Goal: Transaction & Acquisition: Book appointment/travel/reservation

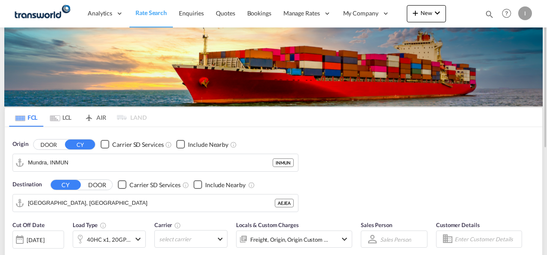
click at [488, 15] on md-icon "icon-magnify" at bounding box center [489, 13] width 9 height 9
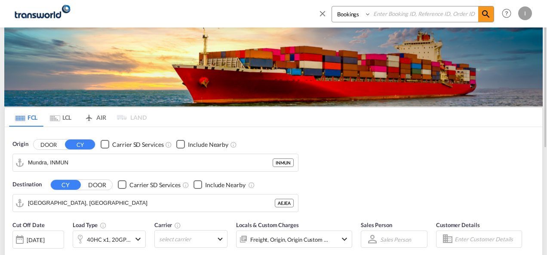
click at [442, 16] on input at bounding box center [424, 13] width 107 height 15
paste input "TXB004945"
type input "TXB004945"
click at [483, 18] on md-icon "icon-magnify" at bounding box center [486, 14] width 10 height 10
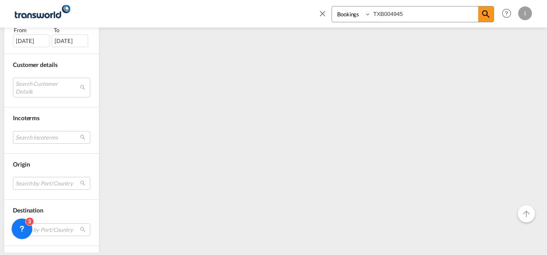
scroll to position [258, 0]
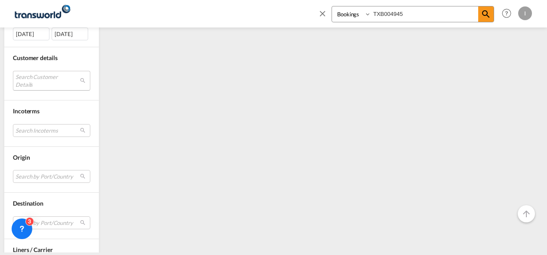
click at [46, 77] on md-select "Search Customer Details user name user subash subash ild.service@dbasons.com | …" at bounding box center [51, 81] width 77 height 20
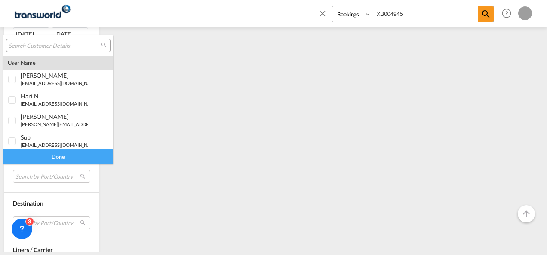
click at [54, 46] on input "search" at bounding box center [55, 46] width 92 height 8
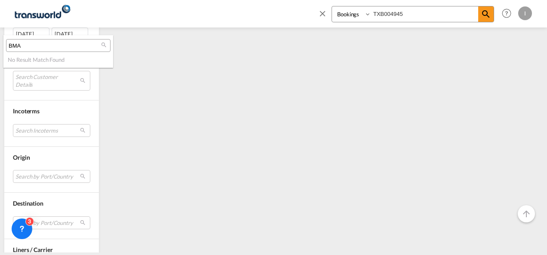
type input "BMA"
click at [324, 12] on md-backdrop at bounding box center [273, 127] width 547 height 255
click at [323, 13] on md-icon "icon-close" at bounding box center [322, 13] width 9 height 9
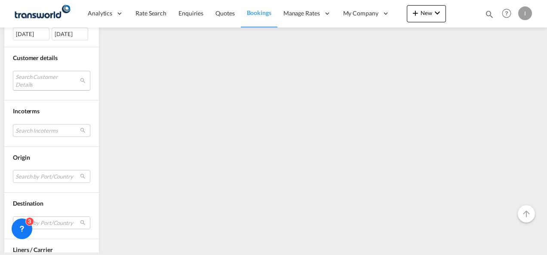
click at [33, 80] on md-select "Search Customer Details" at bounding box center [51, 81] width 77 height 20
click at [28, 80] on input "BMA" at bounding box center [62, 81] width 92 height 8
click at [34, 83] on input "BMA" at bounding box center [62, 81] width 92 height 8
drag, startPoint x: 542, startPoint y: 136, endPoint x: 543, endPoint y: 18, distance: 117.8
click at [545, 17] on md-backdrop at bounding box center [273, 127] width 547 height 255
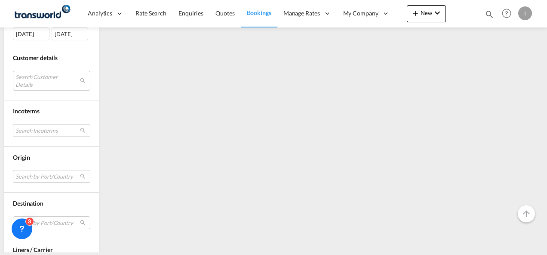
click at [322, 82] on div "1 Results Found .a{fill:#3f3d56;}.b,.l,.r,.t{fill:#fff;}.c{fill:#cecece;}.d{fil…" at bounding box center [322, 72] width 439 height 524
click at [255, 17] on link "Bookings" at bounding box center [259, 14] width 37 height 28
click at [226, 15] on span "Quotes" at bounding box center [224, 12] width 19 height 7
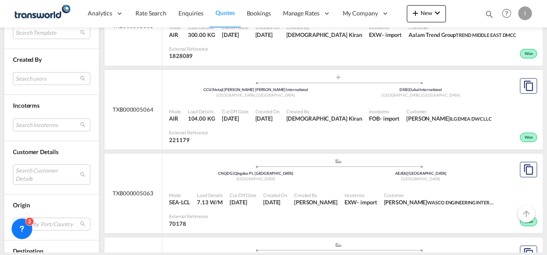
scroll to position [344, 0]
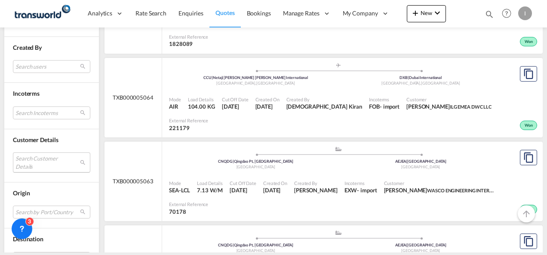
click at [22, 153] on md-select "Search Customer Details user name user thae M m.hernandez@pct.ae | premier comp…" at bounding box center [51, 163] width 77 height 20
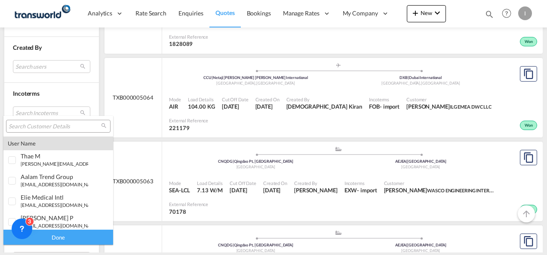
click at [29, 127] on input "search" at bounding box center [55, 127] width 92 height 8
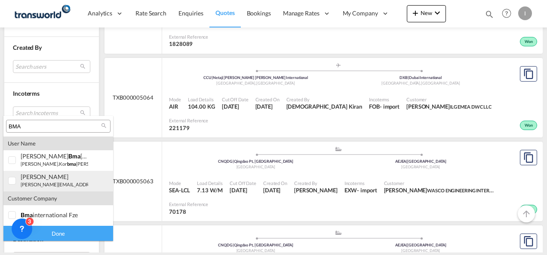
type input "BMA"
click at [29, 186] on small "harun.sharma@redtag.ae" at bounding box center [79, 185] width 116 height 6
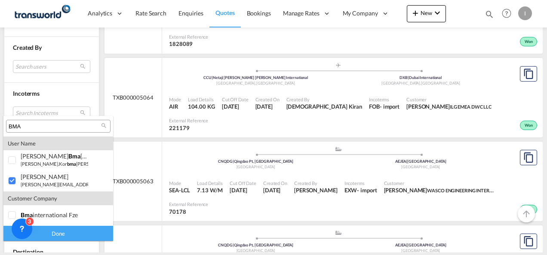
click at [57, 238] on div "Done" at bounding box center [58, 233] width 110 height 15
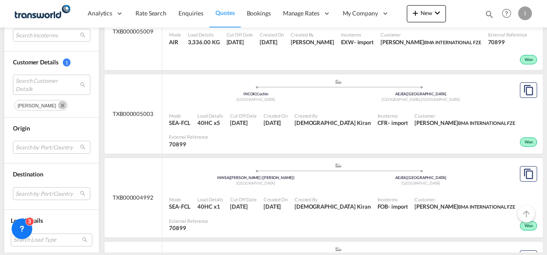
scroll to position [473, 0]
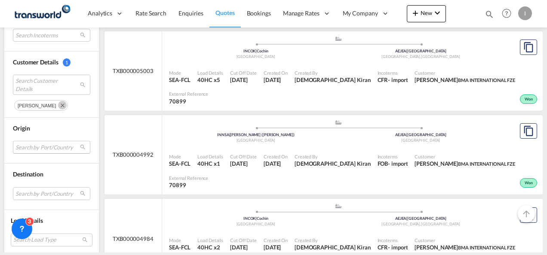
click at [34, 146] on md-select "Search by Port/Country JPNIC nichinan japan AEAMF mussafah united arab emirates…" at bounding box center [51, 147] width 77 height 13
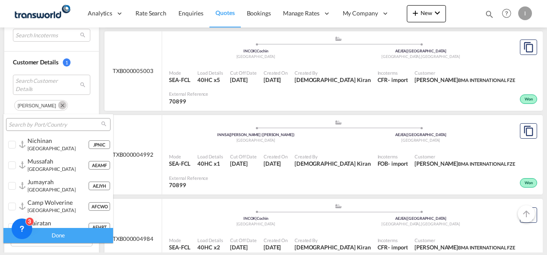
click at [31, 118] on md-select-header at bounding box center [58, 124] width 110 height 21
click at [30, 124] on input "search" at bounding box center [55, 125] width 92 height 8
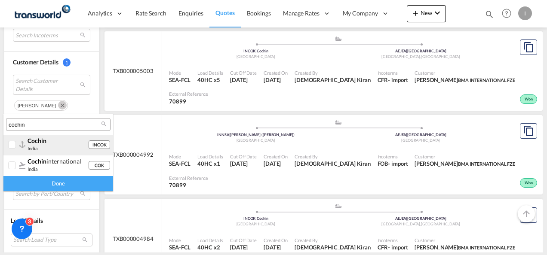
type input "cochin"
click at [41, 149] on div "cochin india" at bounding box center [58, 144] width 61 height 15
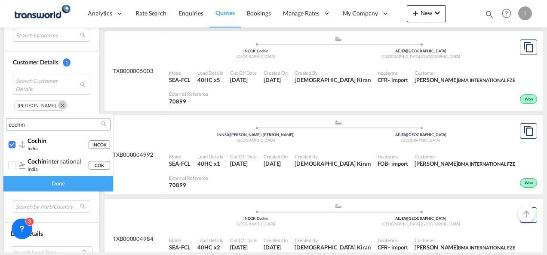
click at [50, 186] on div "Done" at bounding box center [58, 183] width 110 height 15
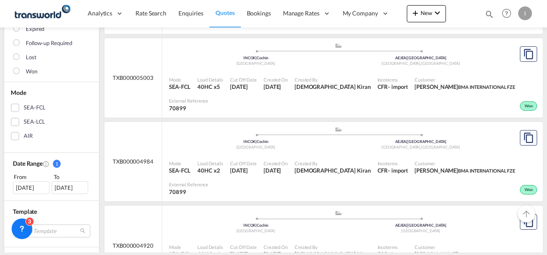
scroll to position [172, 0]
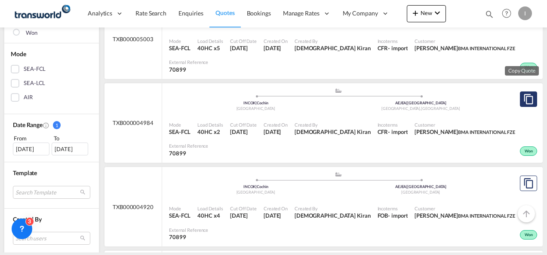
click at [523, 96] on md-icon "assets/icons/custom/copyQuote.svg" at bounding box center [528, 99] width 10 height 10
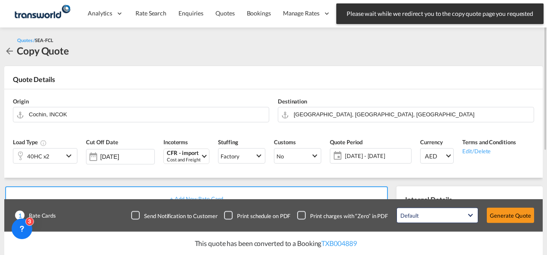
scroll to position [129, 0]
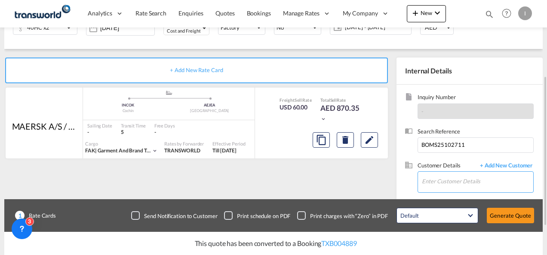
click at [447, 179] on input "Enter Customer Details" at bounding box center [477, 181] width 111 height 19
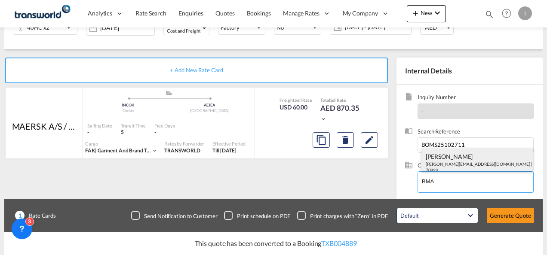
click at [441, 163] on div "HARUN SHARMA harun.sharma@redtag.ae | BMA INTERNATIONAL FZE | 70899" at bounding box center [477, 162] width 112 height 29
type input "BMA INTERNATIONAL FZE, HARUN SHARMA, harun.sharma@redtag.ae"
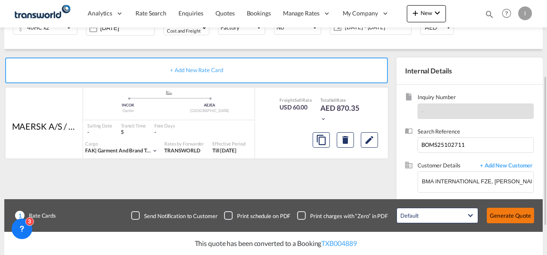
click at [512, 213] on button "Generate Quote" at bounding box center [510, 215] width 47 height 15
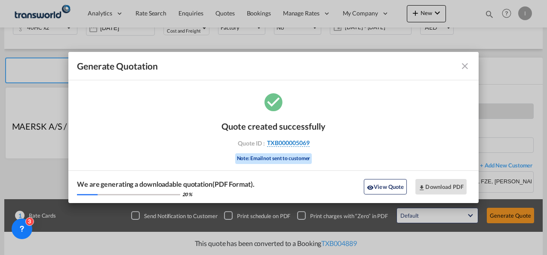
click at [278, 140] on span "TXB000005069" at bounding box center [288, 143] width 43 height 8
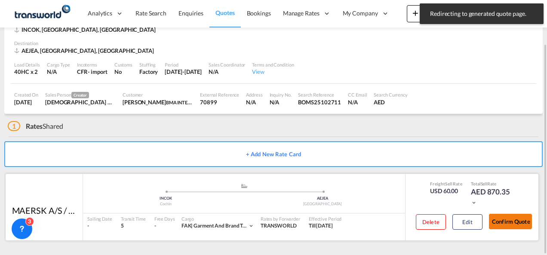
click at [520, 216] on button "Confirm Quote" at bounding box center [510, 221] width 43 height 15
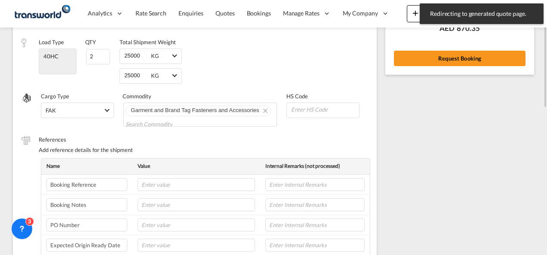
scroll to position [116, 0]
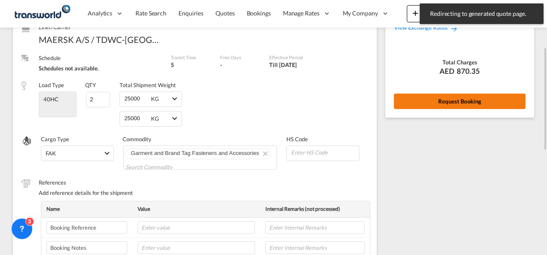
click at [445, 98] on button "Request Booking" at bounding box center [460, 101] width 132 height 15
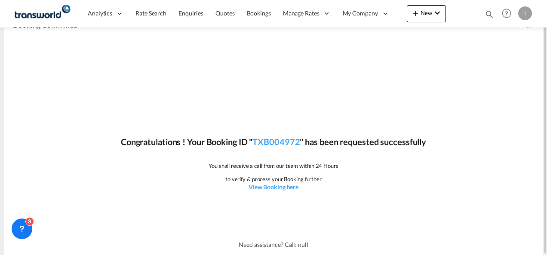
scroll to position [16, 0]
click at [274, 143] on link "TXB004972" at bounding box center [275, 142] width 47 height 10
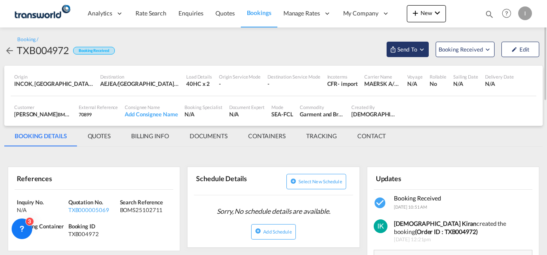
click at [408, 49] on span "Send To" at bounding box center [406, 49] width 21 height 9
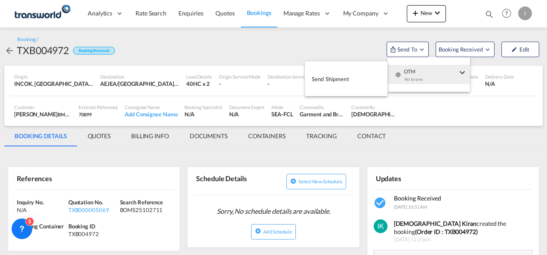
click at [353, 79] on button "Send Shipment" at bounding box center [346, 78] width 83 height 19
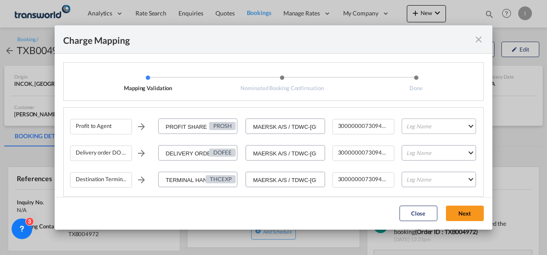
click at [407, 131] on md-select "Leg Name HANDLING ORIGIN VESSEL HANDLING DESTINATION OTHERS TL PICK UP CUSTOMS …" at bounding box center [439, 126] width 74 height 15
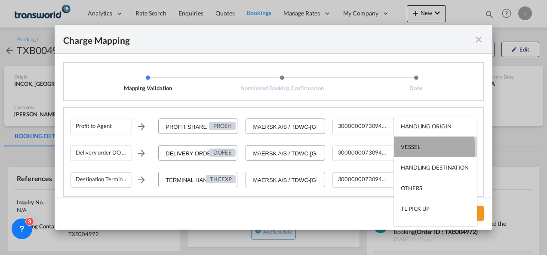
click at [407, 149] on div "VESSEL" at bounding box center [410, 147] width 19 height 8
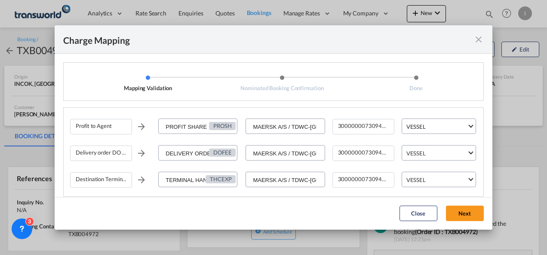
scroll to position [8, 0]
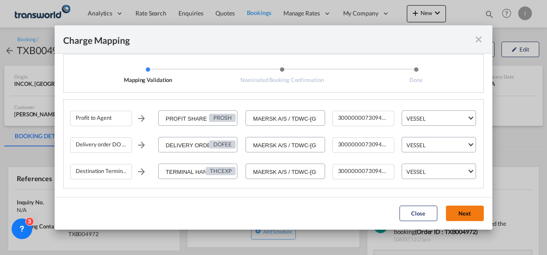
click at [460, 216] on button "Next" at bounding box center [465, 213] width 38 height 15
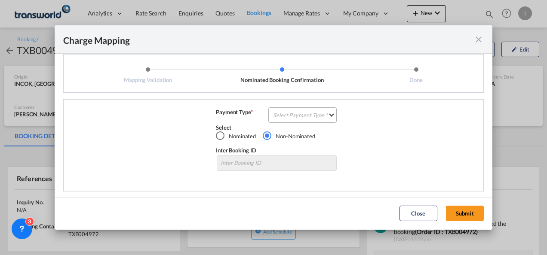
click at [286, 116] on md-select "Select Payment Type COLLECT PREPAID" at bounding box center [302, 114] width 68 height 15
click at [286, 116] on div "COLLECT" at bounding box center [282, 115] width 25 height 8
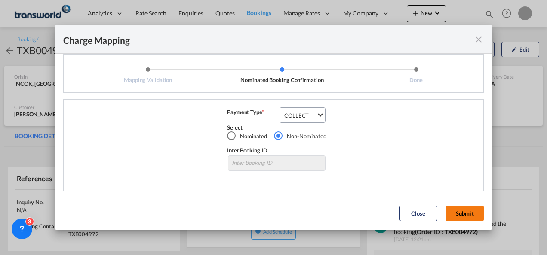
click at [457, 211] on button "Submit" at bounding box center [465, 213] width 38 height 15
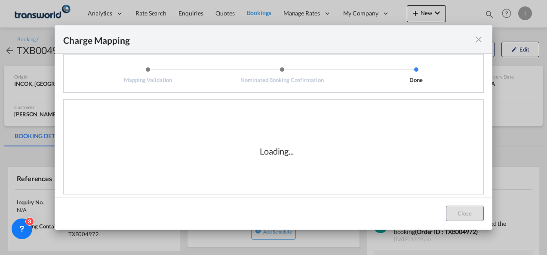
scroll to position [14, 0]
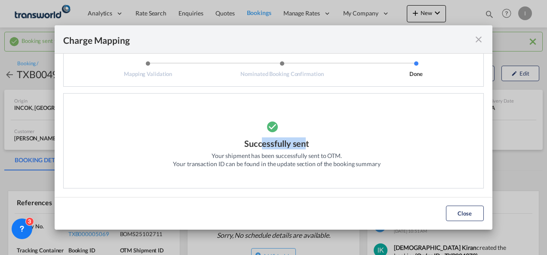
drag, startPoint x: 257, startPoint y: 145, endPoint x: 301, endPoint y: 146, distance: 43.9
click at [456, 212] on button "Close" at bounding box center [465, 213] width 38 height 15
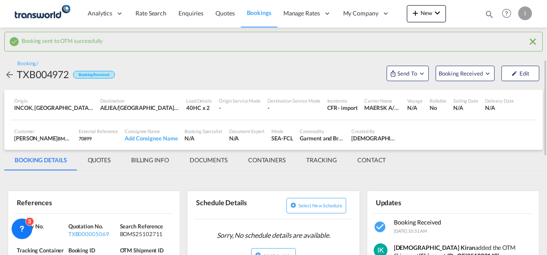
scroll to position [43, 0]
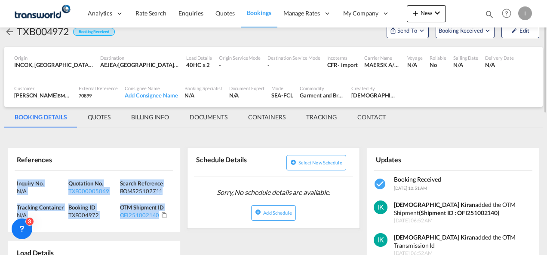
drag, startPoint x: 117, startPoint y: 206, endPoint x: 13, endPoint y: 182, distance: 106.5
click at [13, 182] on div "Inquiry No. N/A Quotation No. TXB000005069 Search Reference BOMS25102711 Tracki…" at bounding box center [94, 201] width 172 height 61
copy div "Inquiry No. N/A Quotation No. TXB000005069 Search Reference BOMS25102711 Tracki…"
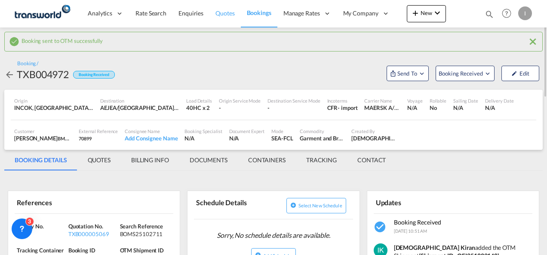
click at [221, 15] on span "Quotes" at bounding box center [224, 12] width 19 height 7
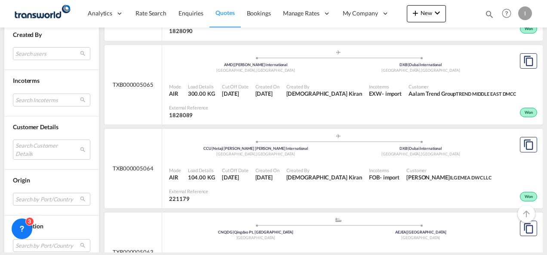
scroll to position [387, 0]
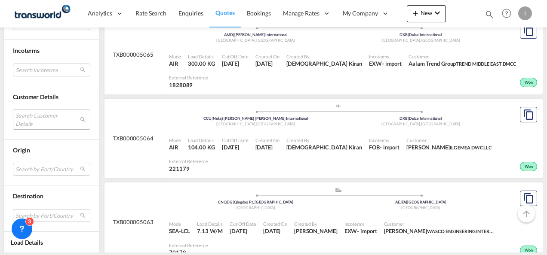
click at [42, 120] on md-select "Search Customer Details user name user thae M m.hernandez@pct.ae | premier comp…" at bounding box center [51, 120] width 77 height 20
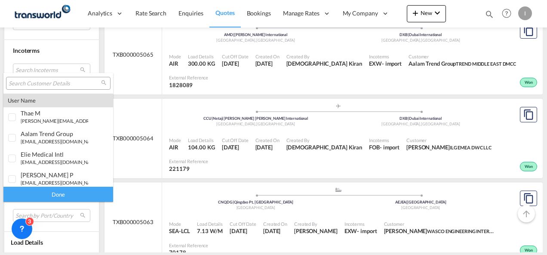
click at [38, 84] on input "search" at bounding box center [55, 84] width 92 height 8
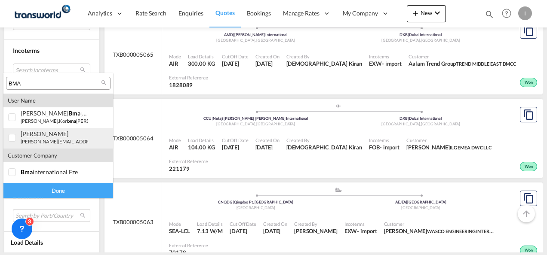
type input "BMA"
click at [37, 140] on small "harun.sharma@redtag.ae" at bounding box center [79, 142] width 116 height 6
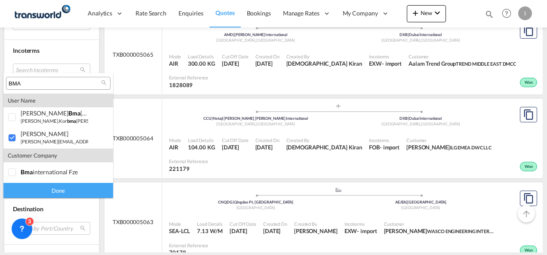
click at [42, 192] on div "Done" at bounding box center [58, 190] width 110 height 15
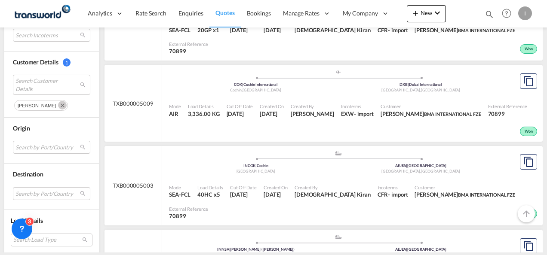
scroll to position [473, 0]
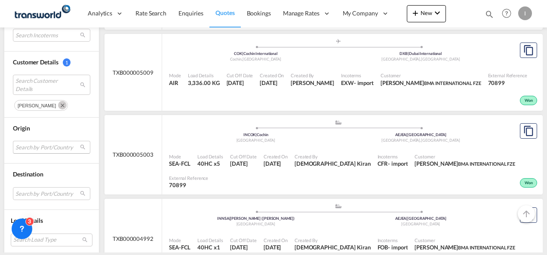
click at [43, 148] on md-select "Search by Port/Country JPNIC nichinan japan AEAMF mussafah united arab emirates…" at bounding box center [51, 147] width 77 height 13
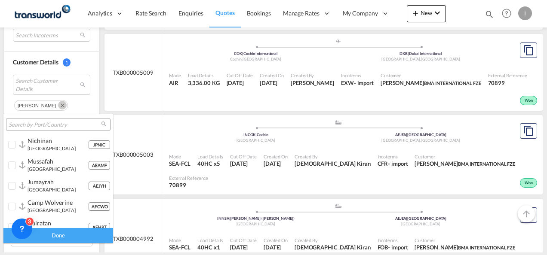
click at [34, 122] on input "search" at bounding box center [55, 125] width 92 height 8
type input "c"
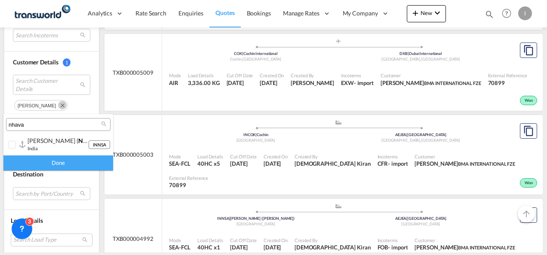
type input "nhava"
click at [36, 149] on small "india" at bounding box center [33, 149] width 10 height 6
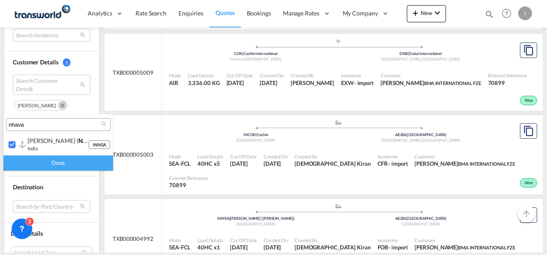
click at [43, 159] on div "Done" at bounding box center [58, 163] width 110 height 15
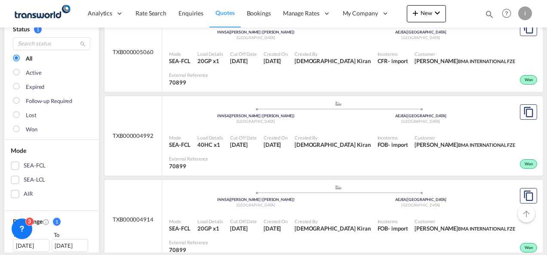
scroll to position [86, 0]
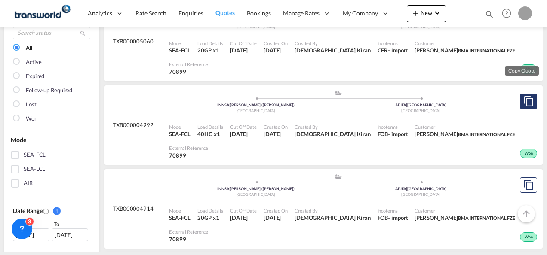
click at [520, 103] on button "Copy Quote" at bounding box center [528, 101] width 17 height 15
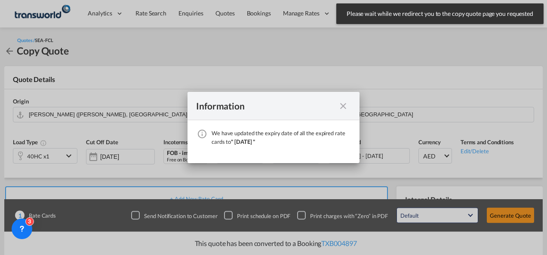
click at [345, 107] on md-icon "icon-close fg-AAA8AD cursor" at bounding box center [343, 106] width 10 height 10
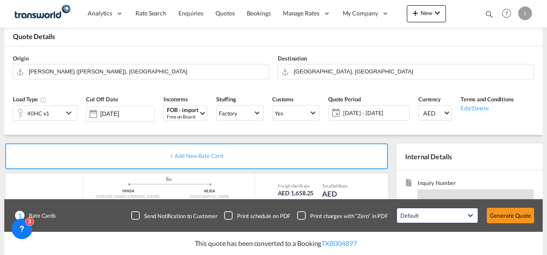
scroll to position [172, 0]
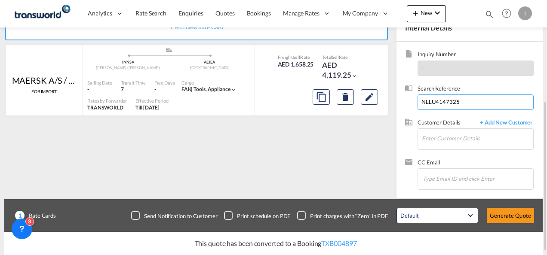
click at [423, 102] on input "NLLU4147325" at bounding box center [475, 102] width 116 height 15
paste input "DPWU9095652"
type input "DPWU9095652"
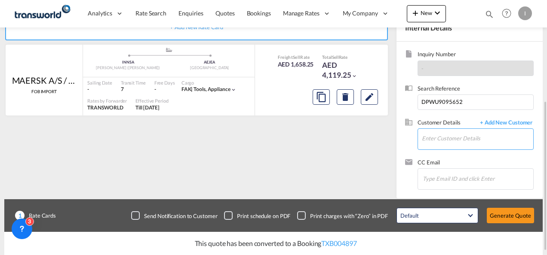
click at [429, 135] on input "Enter Customer Details" at bounding box center [477, 138] width 111 height 19
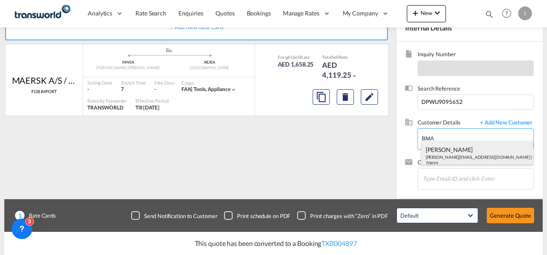
click at [443, 156] on div "HARUN SHARMA harun.sharma@redtag.ae | BMA INTERNATIONAL FZE | 70899" at bounding box center [477, 155] width 112 height 29
type input "BMA INTERNATIONAL FZE, HARUN SHARMA, harun.sharma@redtag.ae"
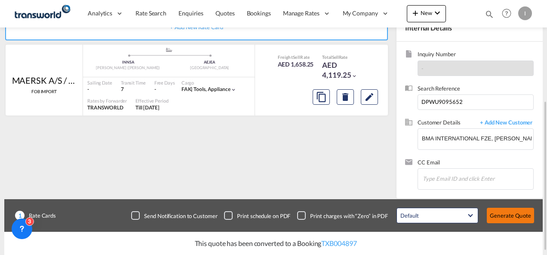
click at [515, 216] on button "Generate Quote" at bounding box center [510, 215] width 47 height 15
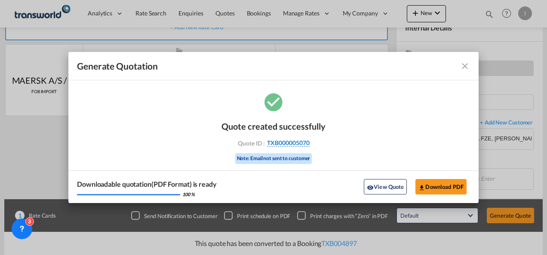
click at [285, 147] on span "TXB000005070" at bounding box center [288, 143] width 43 height 8
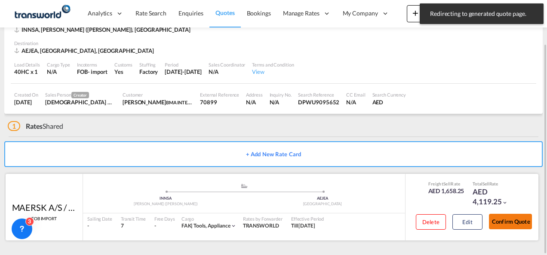
click at [501, 229] on button "Confirm Quote" at bounding box center [510, 221] width 43 height 15
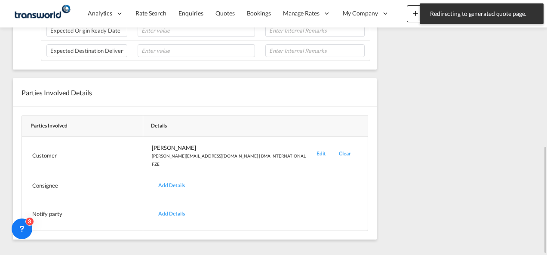
scroll to position [134, 0]
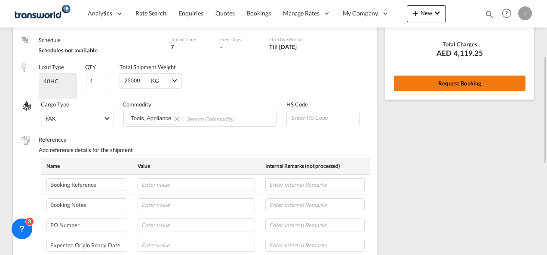
click at [441, 84] on button "Request Booking" at bounding box center [460, 83] width 132 height 15
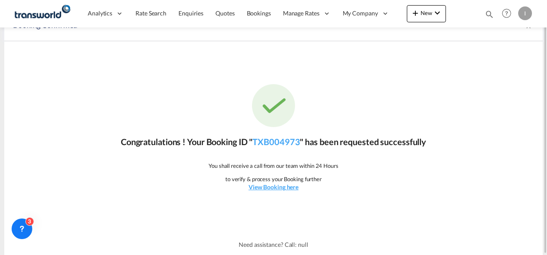
scroll to position [16, 0]
click at [272, 138] on link "TXB004973" at bounding box center [275, 142] width 47 height 10
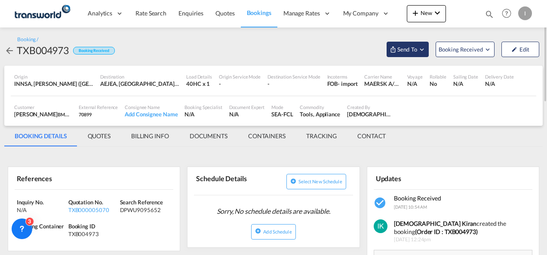
click at [400, 47] on span "Send To" at bounding box center [406, 49] width 21 height 9
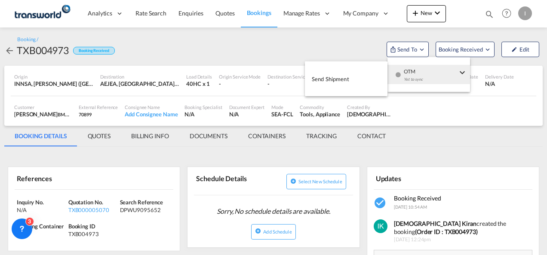
click at [402, 76] on div "OTM Yet to sync" at bounding box center [430, 78] width 73 height 26
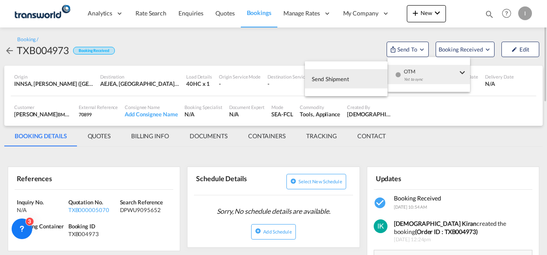
click at [361, 77] on button "Send Shipment" at bounding box center [346, 78] width 83 height 19
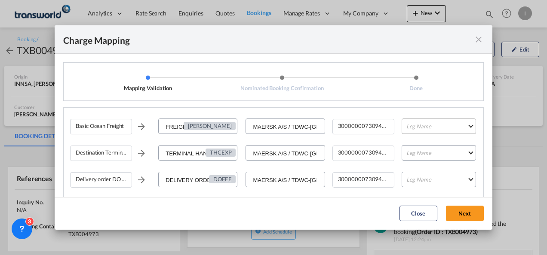
click at [415, 130] on md-select "Leg Name HANDLING ORIGIN VESSEL HANDLING DESTINATION OTHERS TL PICK UP CUSTOMS …" at bounding box center [439, 126] width 74 height 15
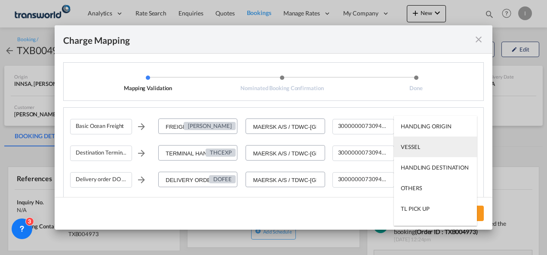
click at [417, 153] on md-option "VESSEL" at bounding box center [435, 147] width 83 height 21
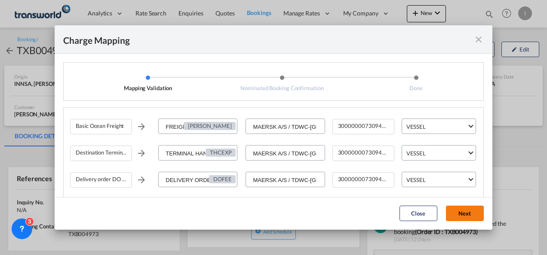
click at [455, 212] on button "Next" at bounding box center [465, 213] width 38 height 15
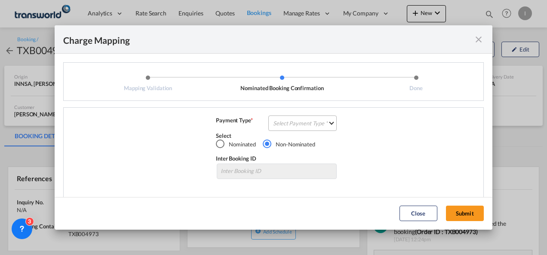
click at [297, 121] on md-select "Select Payment Type COLLECT PREPAID" at bounding box center [302, 123] width 68 height 15
click at [296, 121] on md-option "COLLECT" at bounding box center [302, 123] width 76 height 21
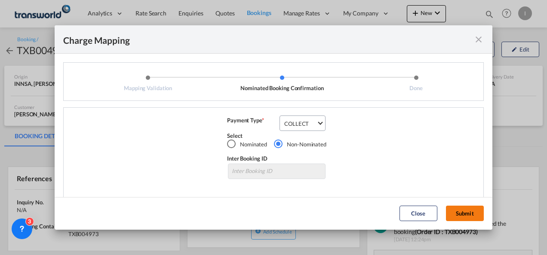
click at [463, 213] on button "Submit" at bounding box center [465, 213] width 38 height 15
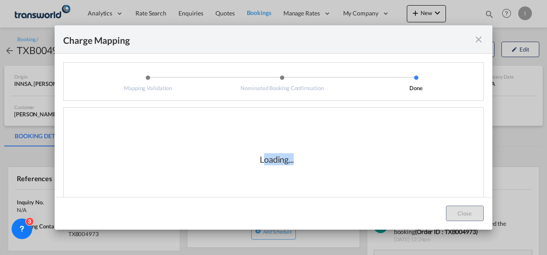
drag, startPoint x: 259, startPoint y: 160, endPoint x: 308, endPoint y: 159, distance: 49.0
click at [308, 159] on div "Loading..." at bounding box center [277, 159] width 86 height 12
click at [304, 166] on div "Loading..." at bounding box center [276, 160] width 413 height 86
drag, startPoint x: 253, startPoint y: 158, endPoint x: 300, endPoint y: 162, distance: 47.0
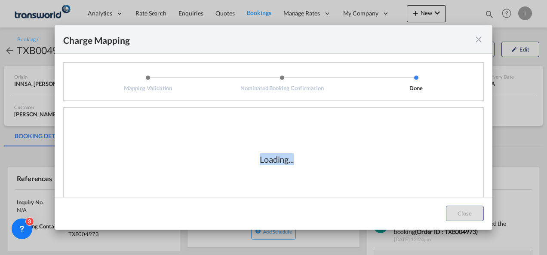
click at [300, 162] on div "Loading..." at bounding box center [277, 159] width 86 height 12
click at [298, 174] on div "Loading..." at bounding box center [276, 160] width 413 height 86
drag, startPoint x: 298, startPoint y: 174, endPoint x: 423, endPoint y: 141, distance: 129.0
click at [423, 141] on div "Loading..." at bounding box center [276, 160] width 413 height 86
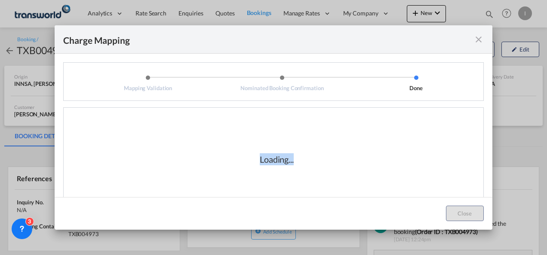
click at [423, 139] on div "Loading..." at bounding box center [276, 160] width 413 height 86
drag, startPoint x: 423, startPoint y: 139, endPoint x: 209, endPoint y: 102, distance: 217.3
click at [209, 102] on md-dialog-content "Mapping Validation Nominated Booking Confirmation Done Basic Ocean Freight FREI…" at bounding box center [274, 125] width 438 height 143
click at [210, 127] on div "Loading..." at bounding box center [276, 160] width 413 height 86
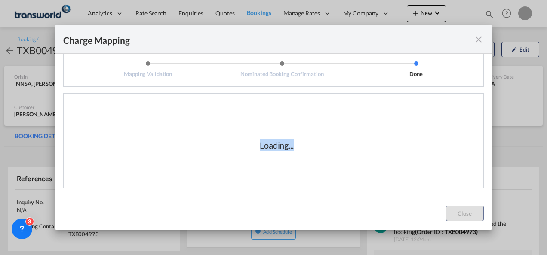
drag, startPoint x: 257, startPoint y: 146, endPoint x: 324, endPoint y: 145, distance: 67.5
click at [324, 145] on div "Loading..." at bounding box center [276, 145] width 413 height 86
click at [324, 144] on div "Loading..." at bounding box center [276, 145] width 413 height 86
click at [284, 145] on div "Loading..." at bounding box center [277, 145] width 34 height 12
click at [281, 142] on div "Loading..." at bounding box center [277, 145] width 34 height 12
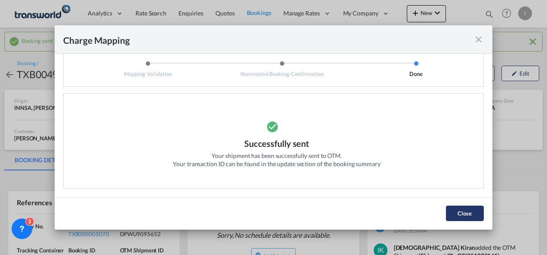
click at [468, 212] on button "Close" at bounding box center [465, 213] width 38 height 15
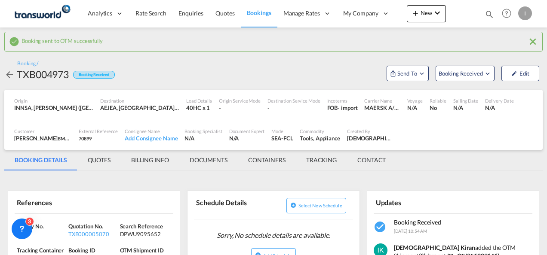
scroll to position [129, 0]
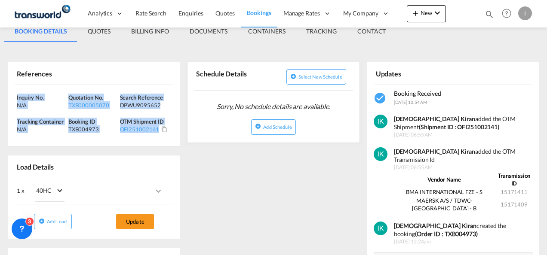
drag, startPoint x: 168, startPoint y: 132, endPoint x: -2, endPoint y: 97, distance: 172.9
click at [0, 97] on html "Analytics Reports Dashboard Rate Search Enquiries Quotes" at bounding box center [273, 127] width 547 height 255
copy div "Inquiry No. N/A Quotation No. TXB000005070 Search Reference DPWU9095652 Trackin…"
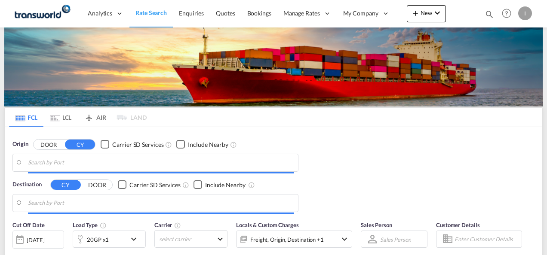
type input "Mundra, INMUN"
type input "[GEOGRAPHIC_DATA], [GEOGRAPHIC_DATA]"
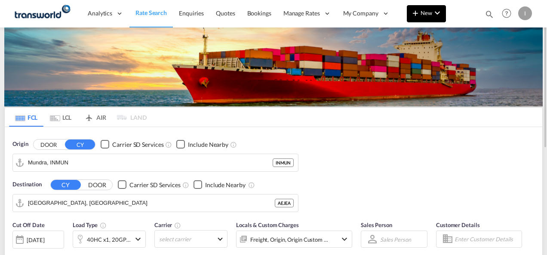
click at [425, 12] on span "New" at bounding box center [426, 12] width 32 height 7
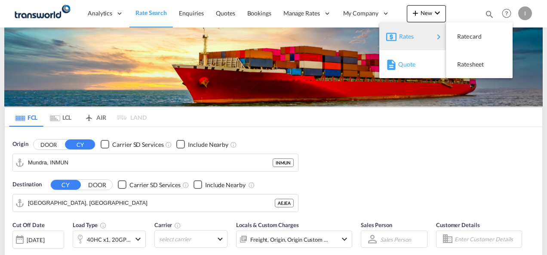
click at [408, 65] on span "Quote" at bounding box center [402, 64] width 9 height 17
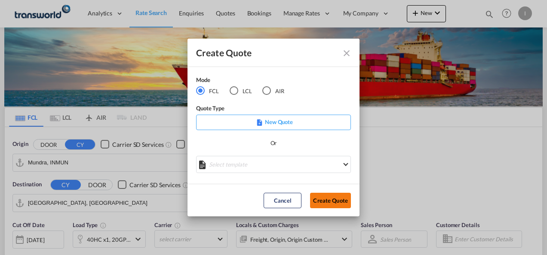
click at [331, 202] on button "Create Quote" at bounding box center [330, 200] width 41 height 15
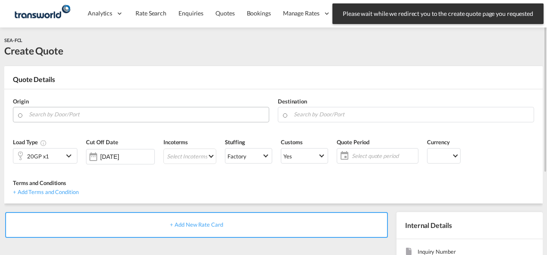
click at [119, 118] on input "Search by Door/Port" at bounding box center [147, 114] width 236 height 15
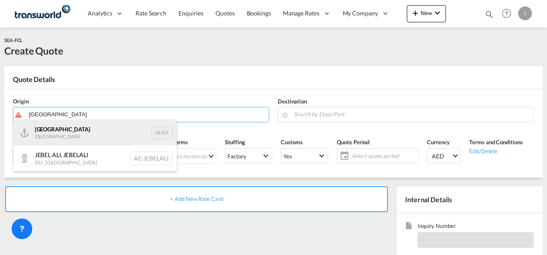
click at [83, 132] on div "[GEOGRAPHIC_DATA] AEJEA" at bounding box center [94, 133] width 163 height 26
type input "[GEOGRAPHIC_DATA], [GEOGRAPHIC_DATA]"
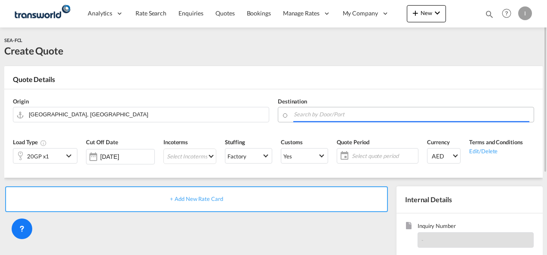
click at [339, 111] on input "Search by Door/Port" at bounding box center [412, 114] width 236 height 15
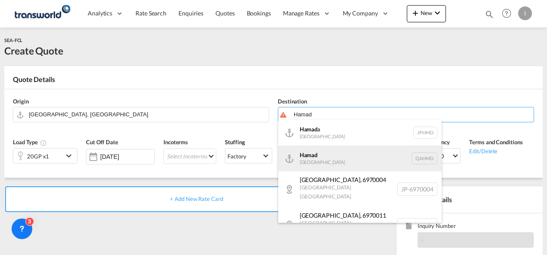
click at [324, 166] on div "Hamad [GEOGRAPHIC_DATA] QAHMD" at bounding box center [359, 159] width 163 height 26
type input "Hamad, QAHMD"
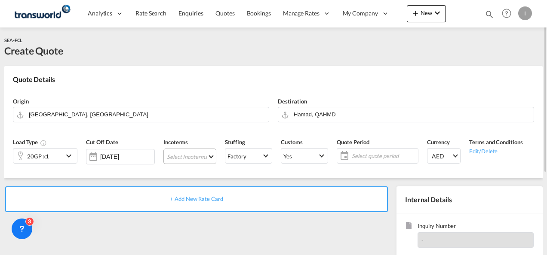
click at [179, 159] on md-select "Select Incoterms DAP - export Delivered at Place CIF - import Cost,Insurance an…" at bounding box center [189, 156] width 53 height 15
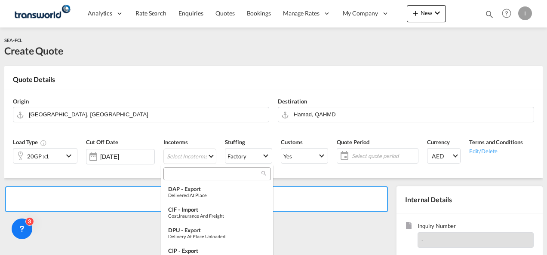
click at [178, 174] on input "search" at bounding box center [213, 174] width 95 height 8
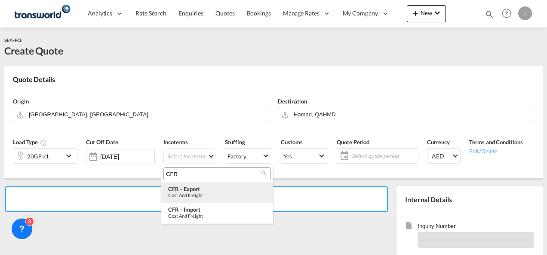
type input "CFR"
click at [183, 193] on div "Cost and Freight" at bounding box center [217, 196] width 98 height 6
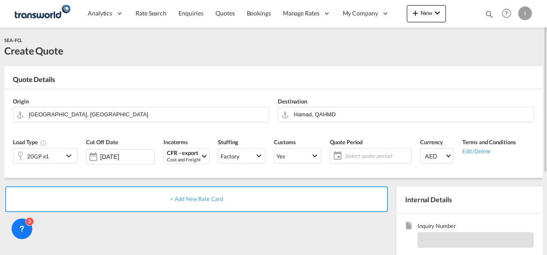
click at [355, 163] on div "Select quote period Select quote period October January February March April Ma…" at bounding box center [371, 155] width 82 height 15
click at [352, 154] on span "Select quote period" at bounding box center [377, 156] width 64 height 8
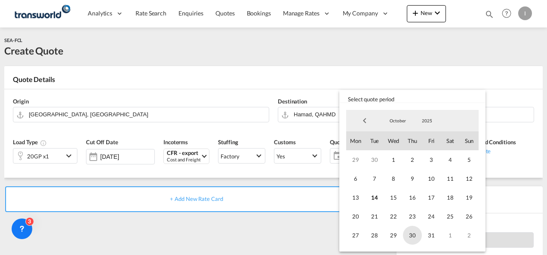
click at [420, 233] on span "30" at bounding box center [412, 235] width 19 height 19
click at [309, 239] on md-backdrop at bounding box center [273, 127] width 547 height 255
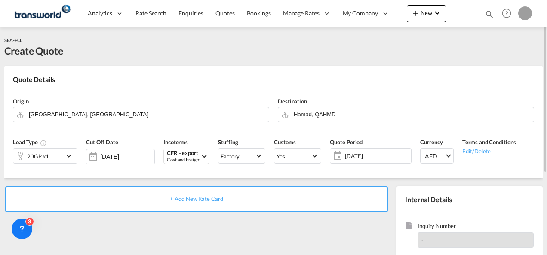
scroll to position [86, 0]
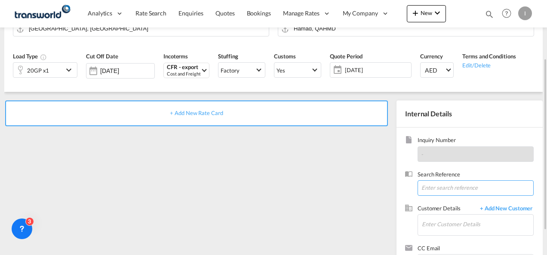
click at [436, 188] on input at bounding box center [475, 188] width 116 height 15
paste input "TWI 22083"
type input "TWI 22083"
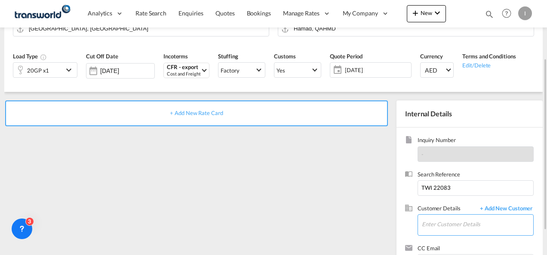
click at [442, 224] on input "Enter Customer Details" at bounding box center [477, 224] width 111 height 19
type input "H"
click at [426, 208] on div "[PERSON_NAME] [PERSON_NAME].[PERSON_NAME]@ apparel [DOMAIN_NAME] | APPAREL FZCO…" at bounding box center [451, 205] width 163 height 29
type input "APPAREL FZCO, [PERSON_NAME], [PERSON_NAME][EMAIL_ADDRESS][PERSON_NAME][DOMAIN_N…"
click at [204, 113] on span "+ Add New Rate Card" at bounding box center [196, 113] width 53 height 7
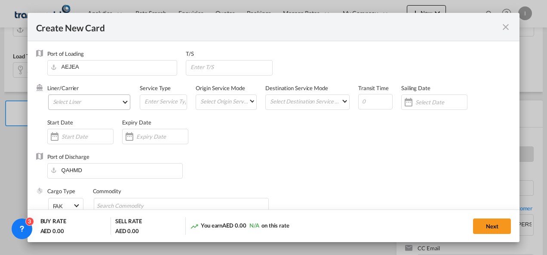
type input "Basic Ocean Freight"
select select "per equipment"
click at [106, 107] on md-select "Select Liner 2HM LOGISTICS D.O.O. / TDWC-CAPODISTRI 2HM LOGISTICS D.O.O. / TDWC…" at bounding box center [89, 102] width 83 height 15
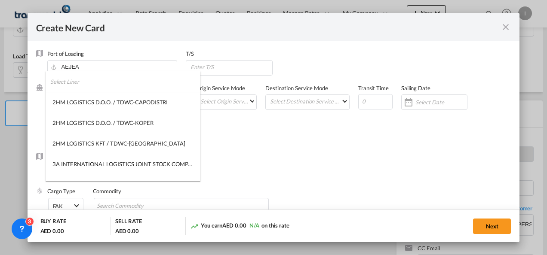
click at [99, 82] on input "search" at bounding box center [125, 81] width 150 height 21
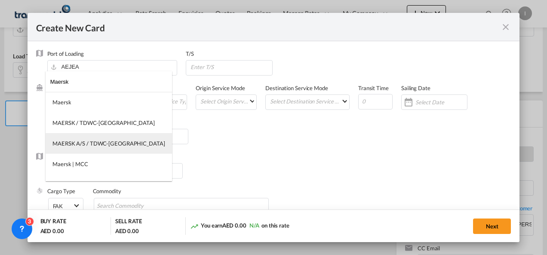
type input "Maersk"
click at [90, 141] on div "MAERSK A/S / TDWC-[GEOGRAPHIC_DATA]" at bounding box center [108, 144] width 113 height 8
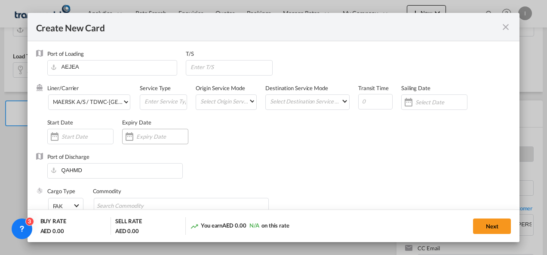
click at [153, 137] on input "Create New CardPort ..." at bounding box center [162, 136] width 52 height 7
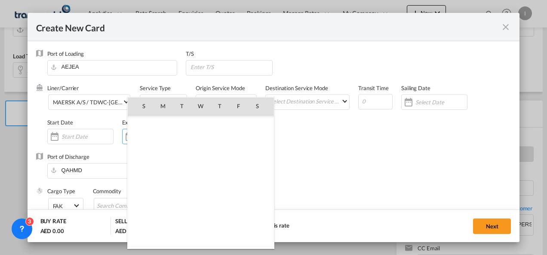
scroll to position [199260, 0]
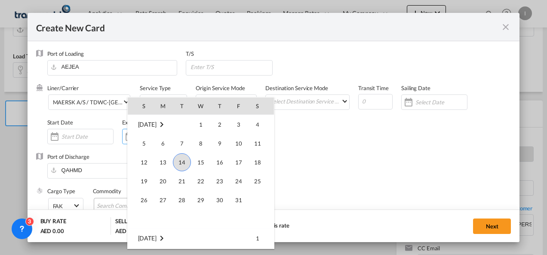
click at [244, 199] on span "31" at bounding box center [238, 200] width 17 height 17
type input "[DATE]"
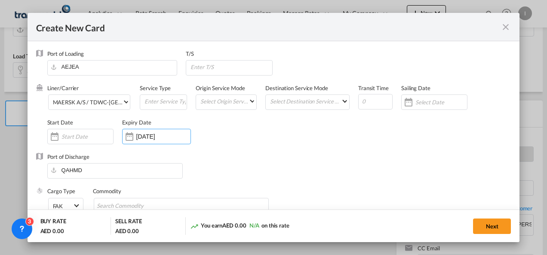
click at [272, 149] on div "Liner/Carrier MAERSK A/S / TDWC-[GEOGRAPHIC_DATA] Service Type Origin Service M…" at bounding box center [279, 118] width 464 height 69
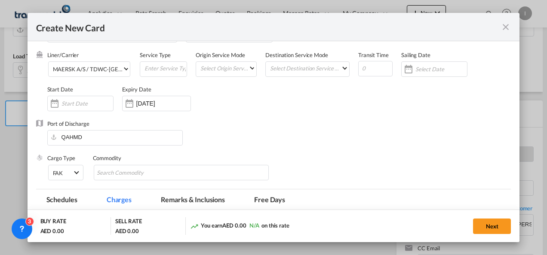
scroll to position [86, 0]
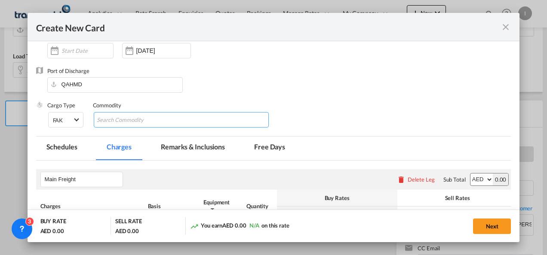
click at [120, 123] on input "Search Commodity" at bounding box center [136, 120] width 79 height 14
type input "General Cargo"
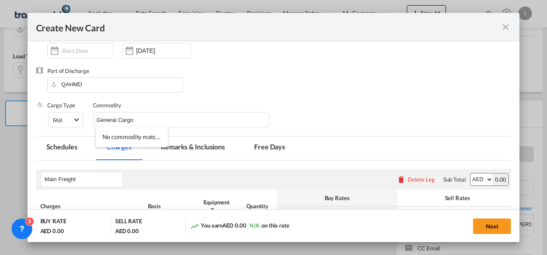
click at [335, 86] on div "Port of Discharge QAHMD" at bounding box center [273, 84] width 475 height 34
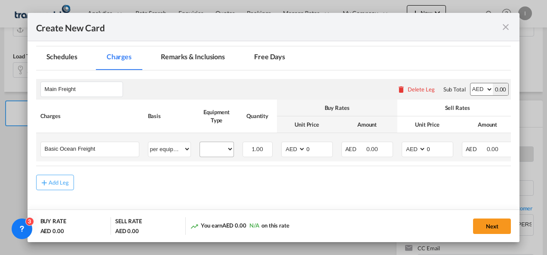
scroll to position [204, 0]
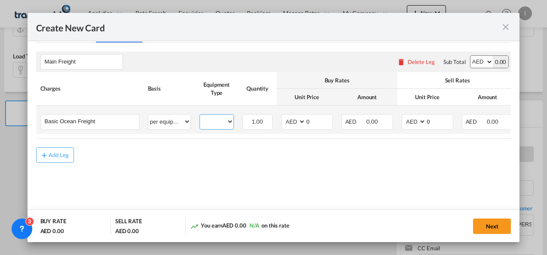
click at [216, 125] on select "20GP" at bounding box center [217, 122] width 34 height 12
select select "20GP"
click at [200, 116] on select "20GP" at bounding box center [217, 122] width 34 height 12
click at [294, 121] on select "AED AFN ALL AMD ANG AOA ARS AUD AWG AZN BAM BBD BDT BGN BHD BIF BMD BND [PERSON…" at bounding box center [294, 122] width 22 height 12
select select "string:USD"
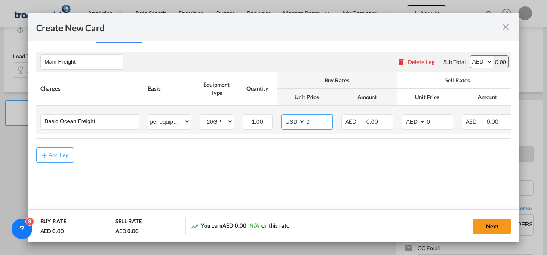
click at [283, 116] on select "AED AFN ALL AMD ANG AOA ARS AUD AWG AZN BAM BBD BDT BGN BHD BIF BMD BND [PERSON…" at bounding box center [294, 122] width 22 height 12
drag, startPoint x: 305, startPoint y: 123, endPoint x: 313, endPoint y: 124, distance: 8.3
click at [306, 123] on input "0" at bounding box center [319, 121] width 27 height 13
type input "720"
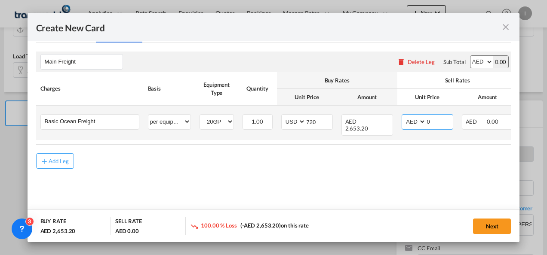
click at [410, 120] on select "AED AFN ALL AMD ANG AOA ARS AUD AWG AZN BAM BBD BDT BGN BHD BIF BMD BND [PERSON…" at bounding box center [414, 122] width 22 height 12
select select "string:USD"
click at [403, 116] on select "AED AFN ALL AMD ANG AOA ARS AUD AWG AZN BAM BBD BDT BGN BHD BIF BMD BND [PERSON…" at bounding box center [414, 122] width 22 height 12
click at [426, 122] on input "0" at bounding box center [439, 121] width 27 height 13
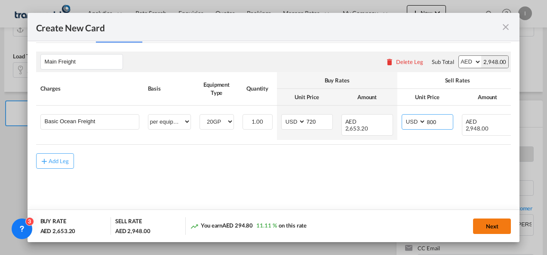
type input "800"
click at [505, 225] on button "Next" at bounding box center [492, 226] width 38 height 15
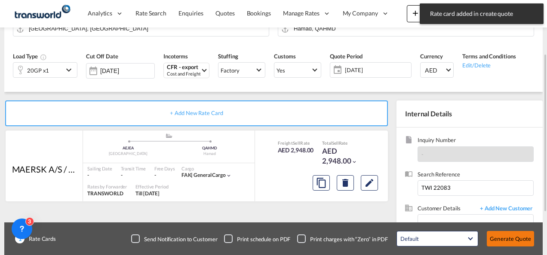
click at [500, 237] on button "Generate Quote" at bounding box center [510, 238] width 47 height 15
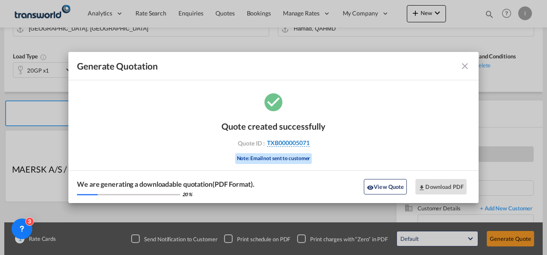
click at [301, 144] on span "TXB000005071" at bounding box center [288, 143] width 43 height 8
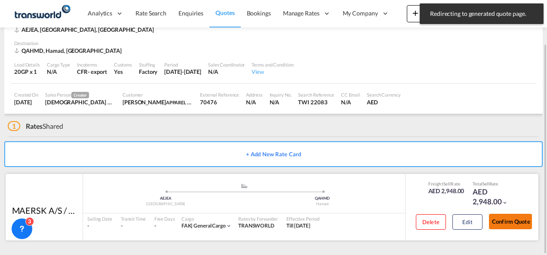
click at [518, 224] on button "Confirm Quote" at bounding box center [510, 221] width 43 height 15
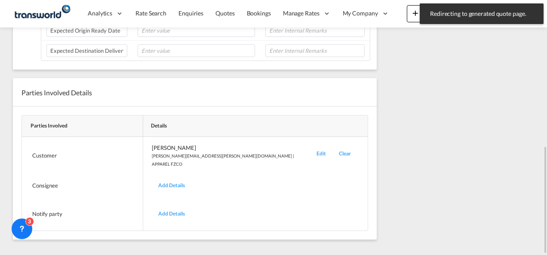
scroll to position [134, 0]
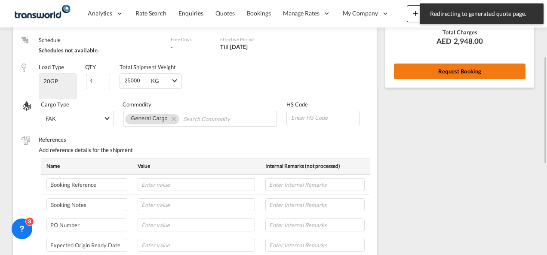
click at [430, 73] on button "Request Booking" at bounding box center [460, 71] width 132 height 15
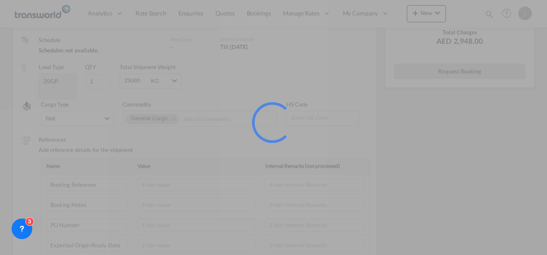
scroll to position [16, 0]
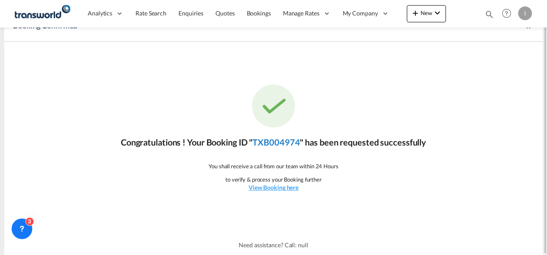
click at [280, 145] on link "TXB004974" at bounding box center [275, 142] width 47 height 10
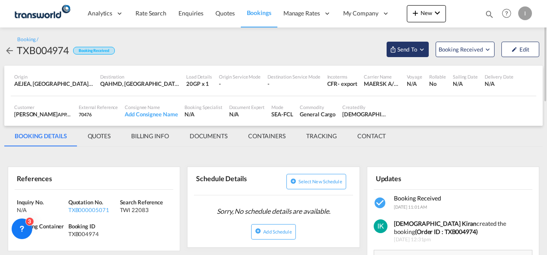
click at [408, 55] on button "Send To" at bounding box center [407, 49] width 42 height 15
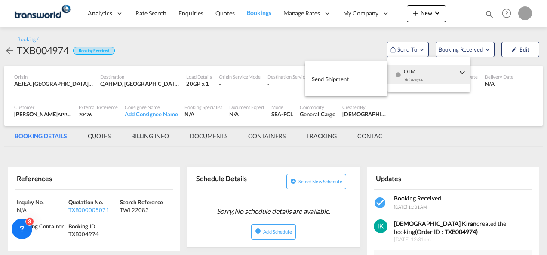
click at [408, 78] on div "Yet to sync" at bounding box center [430, 82] width 53 height 18
click at [337, 83] on span "Send Shipment" at bounding box center [330, 79] width 37 height 14
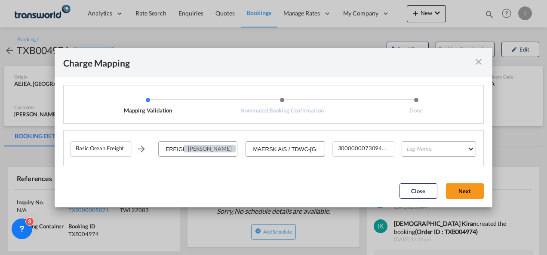
click at [411, 147] on md-select "Leg Name HANDLING ORIGIN VESSEL HANDLING DESTINATION OTHERS TL PICK UP CUSTOMS …" at bounding box center [439, 148] width 74 height 15
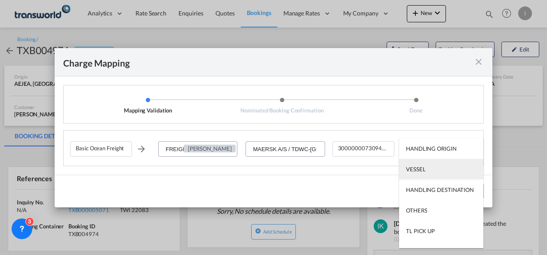
click at [411, 169] on div "VESSEL" at bounding box center [415, 170] width 19 height 8
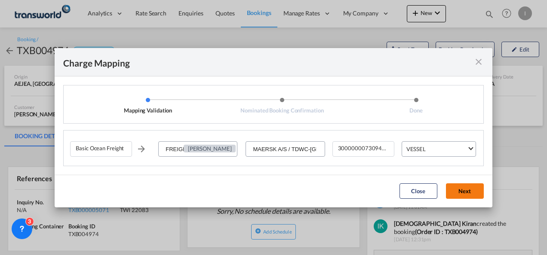
click at [460, 190] on button "Next" at bounding box center [465, 191] width 38 height 15
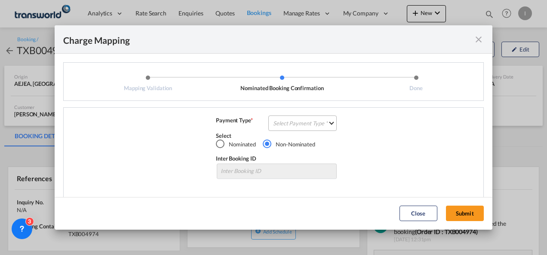
click at [299, 120] on md-select "Select Payment Type COLLECT PREPAID" at bounding box center [302, 123] width 68 height 15
click at [0, 0] on md-option "COLLECT" at bounding box center [0, 0] width 0 height 0
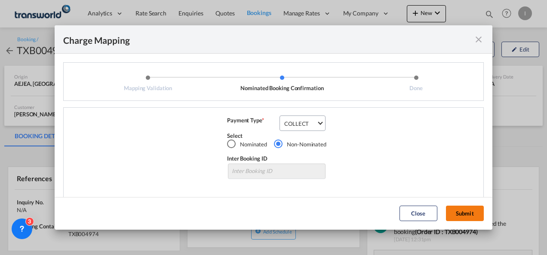
click at [464, 207] on button "Submit" at bounding box center [465, 213] width 38 height 15
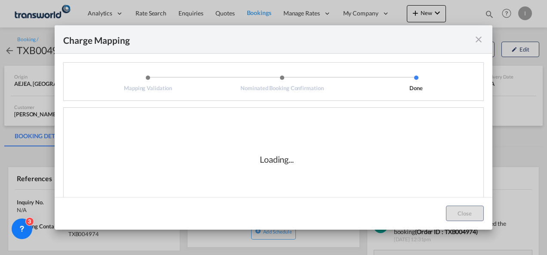
click at [388, 157] on div "Loading..." at bounding box center [276, 160] width 413 height 86
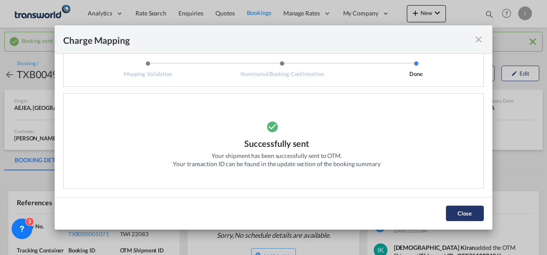
click at [469, 211] on button "Close" at bounding box center [465, 213] width 38 height 15
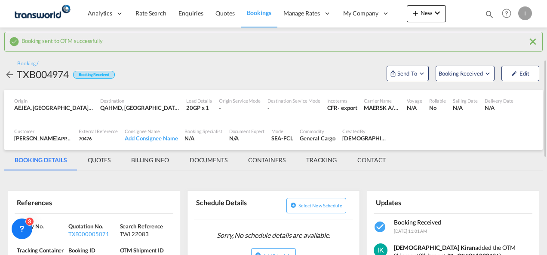
scroll to position [86, 0]
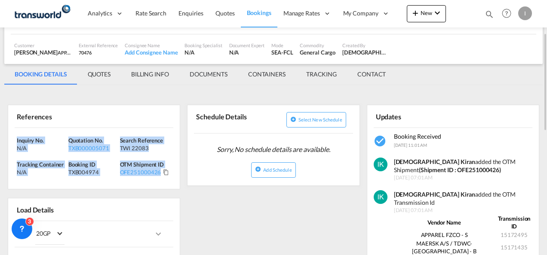
drag, startPoint x: 169, startPoint y: 173, endPoint x: 7, endPoint y: 134, distance: 166.4
copy div "Inquiry No. N/A Quotation No. TXB000005071 Search Reference TWI 22083 Tracking …"
